Goal: Task Accomplishment & Management: Complete application form

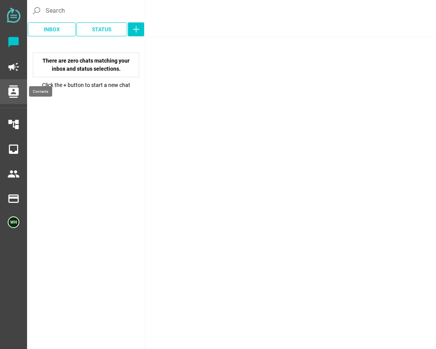
click at [15, 93] on icon "contacts" at bounding box center [13, 91] width 12 height 12
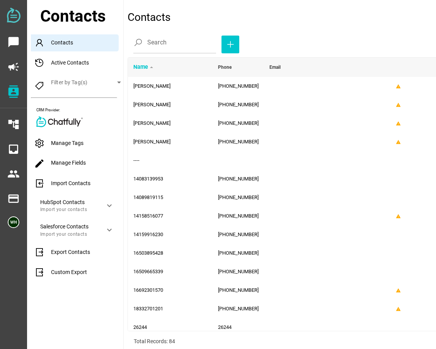
click at [72, 181] on div "Import Contacts" at bounding box center [77, 183] width 92 height 17
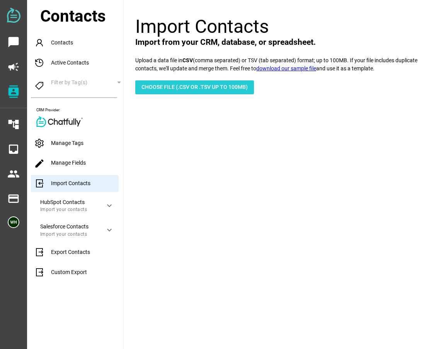
click at [168, 84] on span "Choose File (.csv or .tsv up to 100mb)" at bounding box center [194, 86] width 106 height 9
type input "C:\fakepath\[DATE] Living Trust Seminar Day of Text.csv"
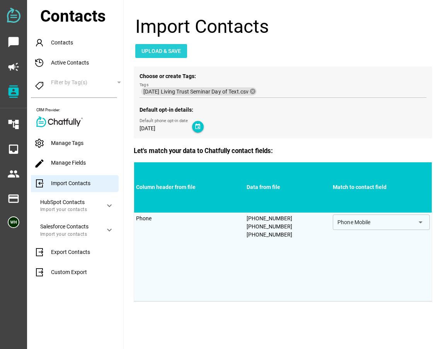
click at [168, 52] on span "Upload & Save" at bounding box center [160, 50] width 39 height 9
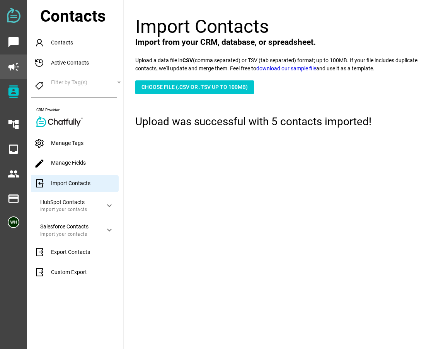
click at [10, 60] on div "campaign" at bounding box center [13, 67] width 14 height 19
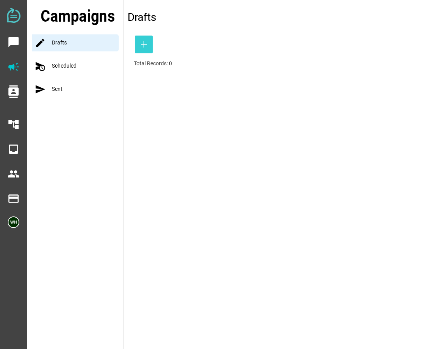
click at [141, 45] on icon "button" at bounding box center [143, 44] width 9 height 9
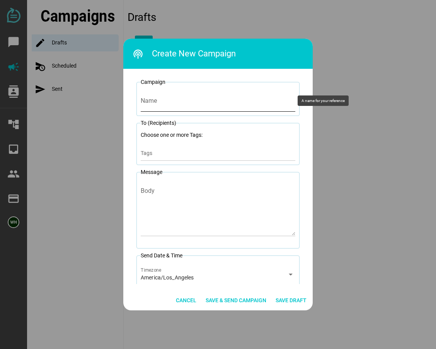
click at [168, 105] on input "Name" at bounding box center [218, 101] width 155 height 22
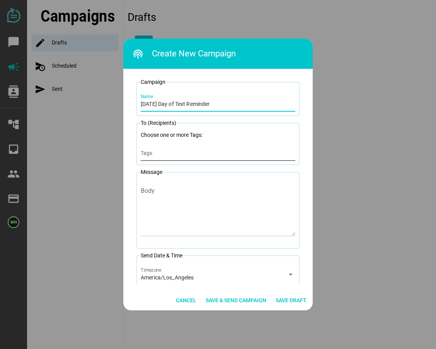
type input "[DATE] Day of Text Reminder"
click at [148, 151] on input "Tags" at bounding box center [218, 155] width 155 height 9
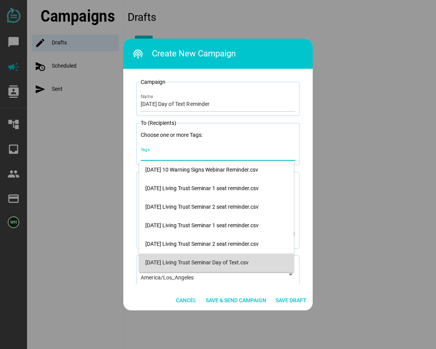
click at [167, 262] on div "[DATE] Living Trust Seminar Day of Text.csv" at bounding box center [216, 262] width 142 height 7
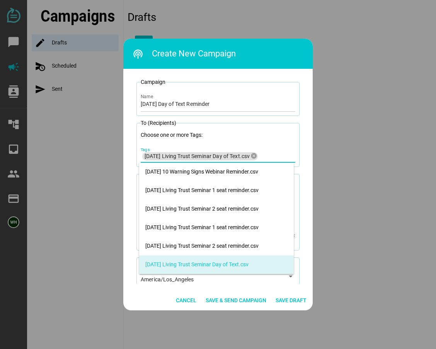
click at [184, 266] on div "[DATE] Living Trust Seminar Day of Text.csv" at bounding box center [216, 264] width 142 height 7
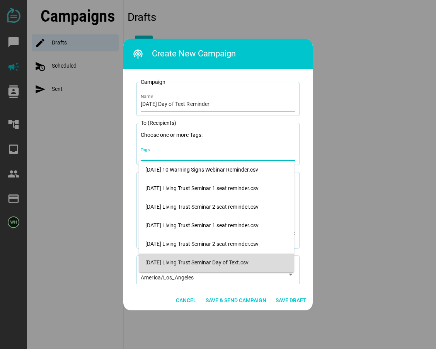
click at [189, 262] on div "[DATE] Living Trust Seminar Day of Text.csv" at bounding box center [216, 262] width 142 height 7
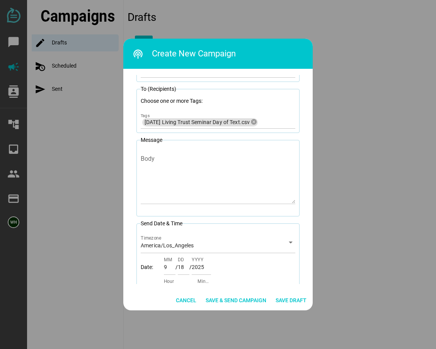
scroll to position [34, 0]
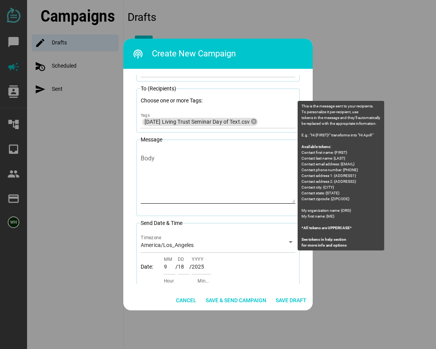
click at [173, 162] on textarea "Body" at bounding box center [218, 180] width 155 height 45
paste textarea "[PERSON_NAME] [PERSON_NAME] Law: We look forward to seeing you [DATE] for the L…"
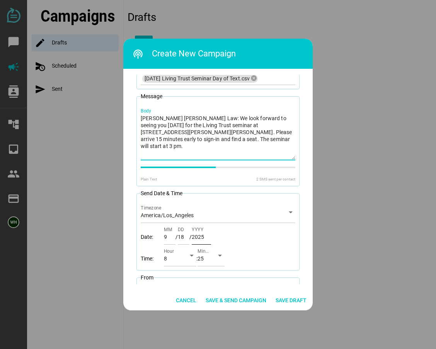
scroll to position [155, 0]
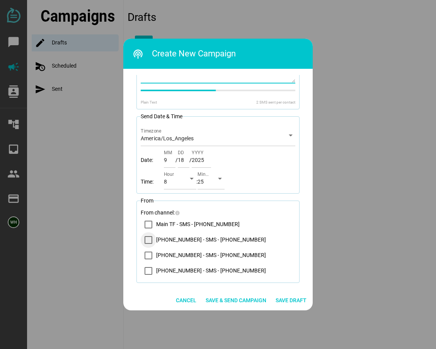
type textarea "[PERSON_NAME] [PERSON_NAME] Law: We look forward to seeing you [DATE] for the L…"
click at [153, 240] on div "14083569200 - SMS - (408) 356-9200" at bounding box center [148, 239] width 15 height 15
click at [174, 184] on div "8" at bounding box center [173, 183] width 19 height 12
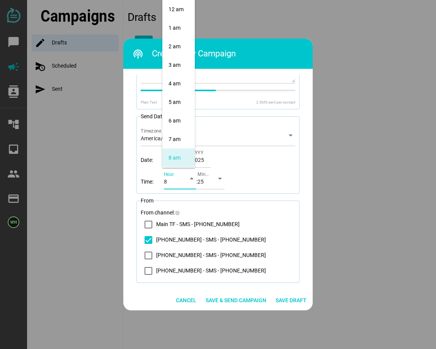
scroll to position [148, 0]
click at [183, 99] on div "1 pm" at bounding box center [178, 102] width 20 height 7
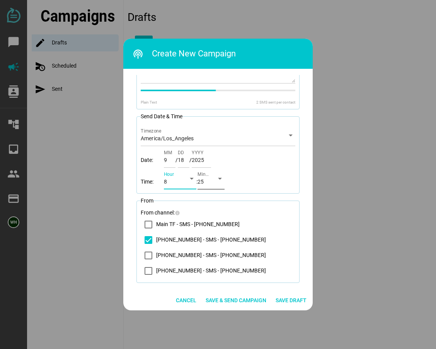
click at [208, 184] on div "25" at bounding box center [203, 183] width 13 height 12
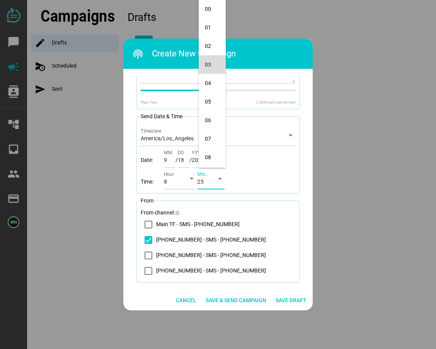
scroll to position [0, 0]
click at [213, 9] on div "00" at bounding box center [212, 9] width 15 height 7
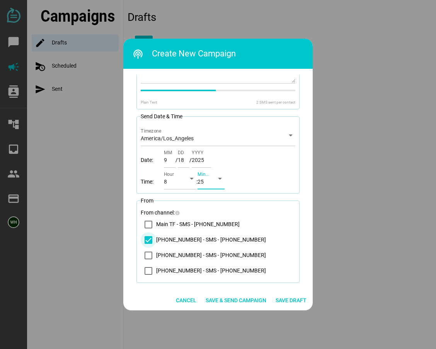
click at [147, 241] on icon "14083569200 - SMS - (408) 356-9200" at bounding box center [148, 240] width 5 height 4
click at [147, 241] on icon "14083569200 - SMS - (408) 356-9200" at bounding box center [148, 240] width 6 height 6
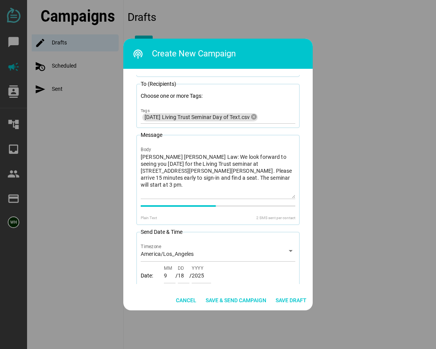
scroll to position [77, 0]
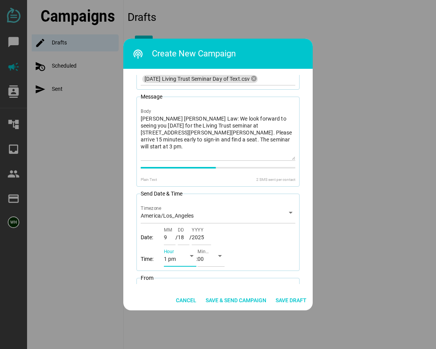
click at [190, 255] on icon "arrow_drop_down" at bounding box center [191, 255] width 9 height 9
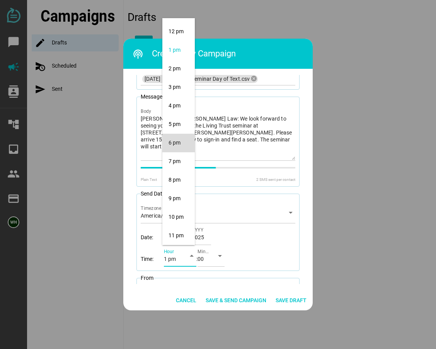
scroll to position [204, 0]
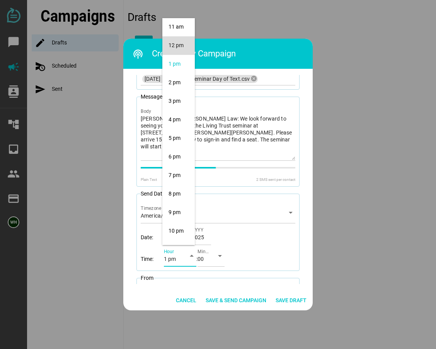
click at [176, 45] on div "12 pm" at bounding box center [178, 45] width 20 height 7
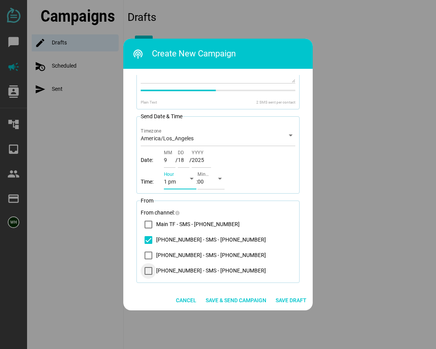
scroll to position [161, 0]
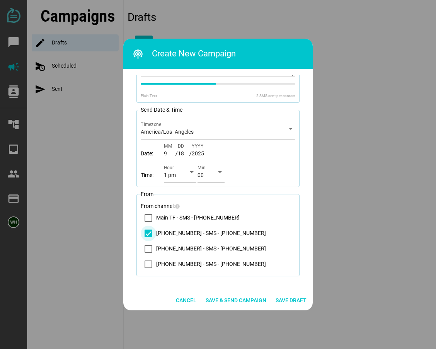
click at [146, 233] on icon "14083569200 - SMS - (408) 356-9200" at bounding box center [148, 233] width 5 height 4
click at [182, 175] on div "arrow_drop_down" at bounding box center [189, 172] width 14 height 22
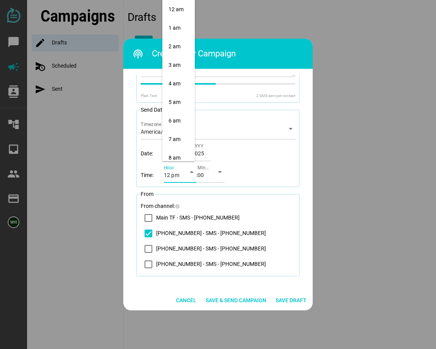
scroll to position [223, 0]
click at [179, 30] on div "1 pm" at bounding box center [178, 28] width 20 height 7
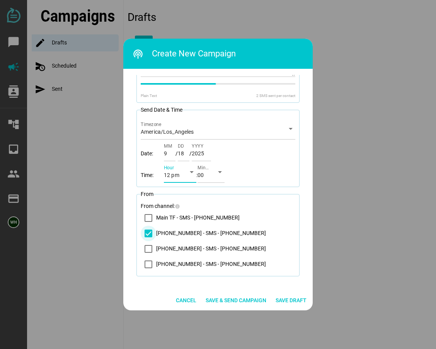
click at [148, 232] on icon "14083569200 - SMS - (408) 356-9200" at bounding box center [148, 233] width 5 height 4
click at [232, 302] on span "Save & Send Campaign" at bounding box center [236, 300] width 61 height 9
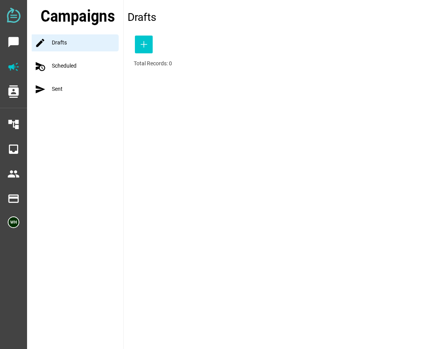
click at [66, 67] on div "schedule_send Scheduled" at bounding box center [78, 66] width 92 height 17
